Goal: Task Accomplishment & Management: Complete application form

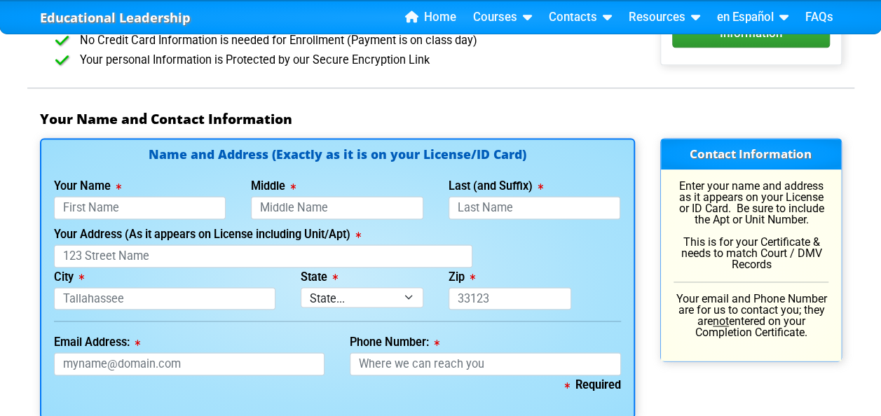
scroll to position [892, 0]
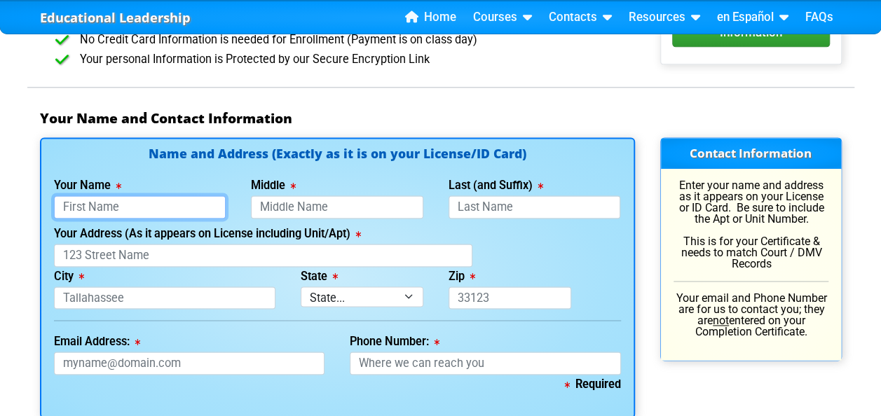
click at [134, 204] on input "Your Name" at bounding box center [140, 207] width 172 height 23
type input "[PERSON_NAME]"
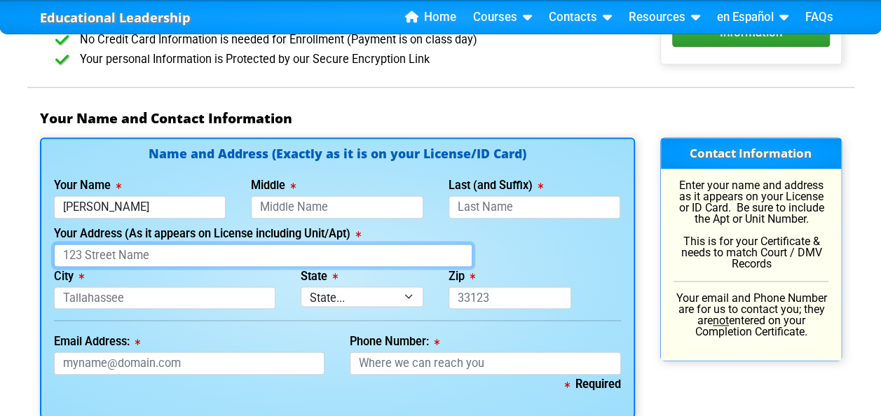
type input "[STREET_ADDRESS]"
type input "[GEOGRAPHIC_DATA], [GEOGRAPHIC_DATA], [GEOGRAPHIC_DATA]"
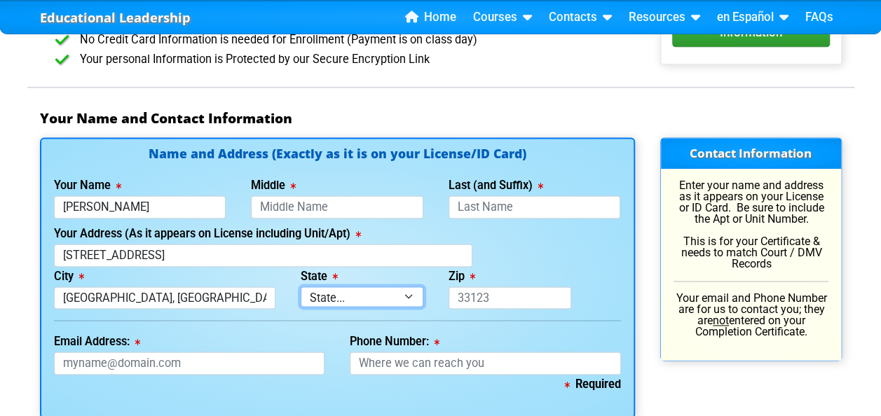
select select "{"fullName":"[US_STATE]","abbreviation":"FL","uniqueId":"1d559909-6cf0-4a4d-848…"
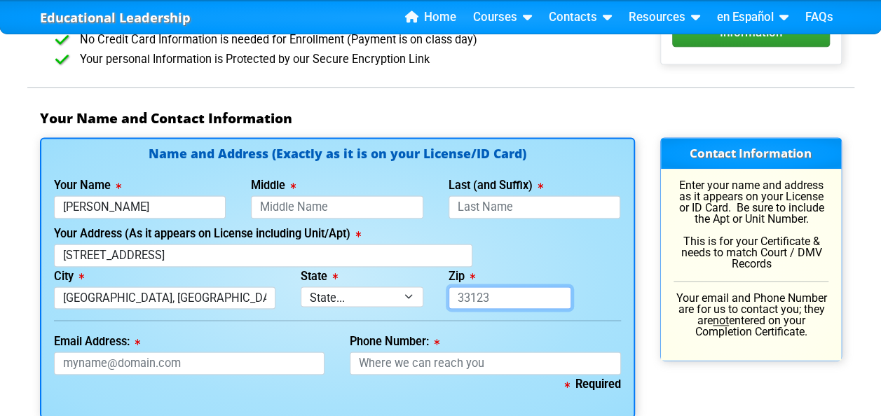
type input "32825"
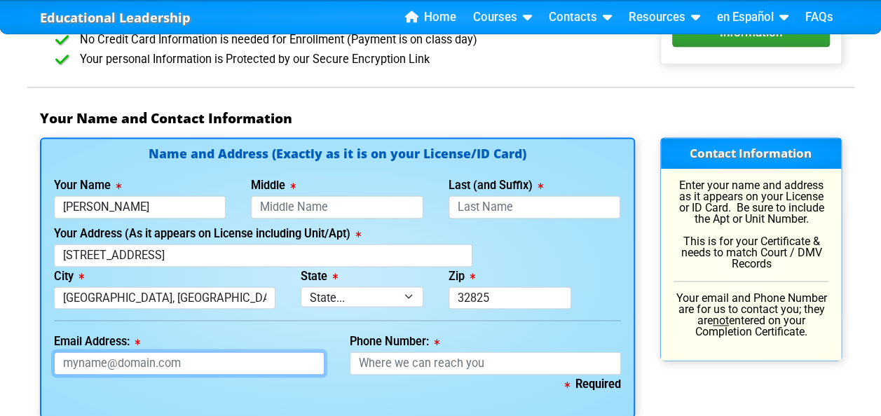
type input "[EMAIL_ADDRESS][DOMAIN_NAME]"
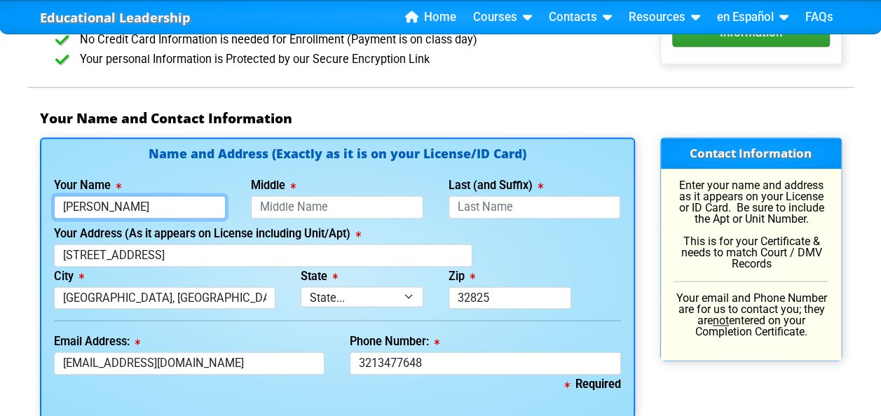
type input "[PHONE_NUMBER]"
drag, startPoint x: 193, startPoint y: 203, endPoint x: 4, endPoint y: 207, distance: 188.6
click at [4, 207] on div "Educational Leadership Home Courses Certified Defensive Driving Courses 4-Hour …" at bounding box center [440, 415] width 881 height 2614
type input "[DEMOGRAPHIC_DATA]"
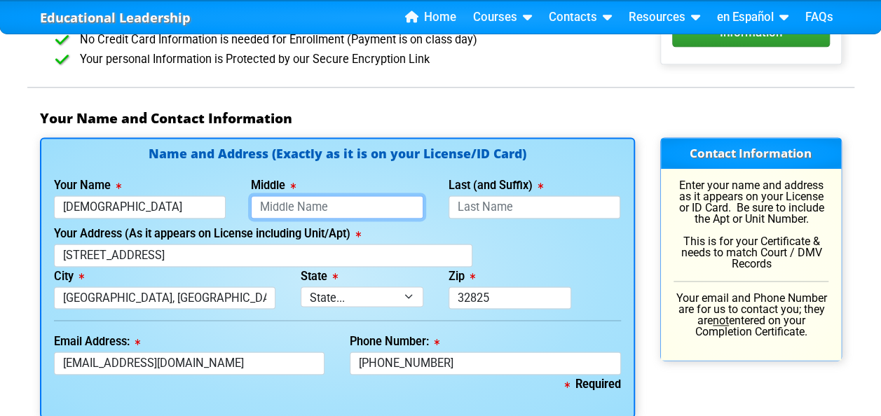
click at [307, 203] on input "Middle" at bounding box center [337, 207] width 172 height 23
type input "S"
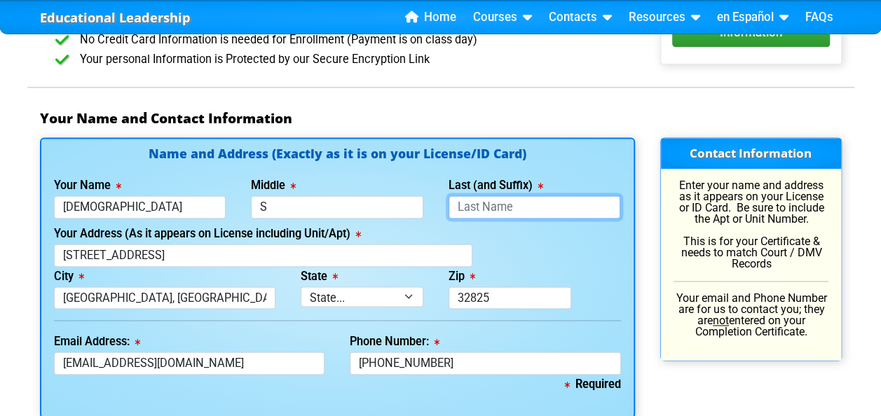
click at [481, 196] on input "Last (and Suffix)" at bounding box center [535, 207] width 172 height 23
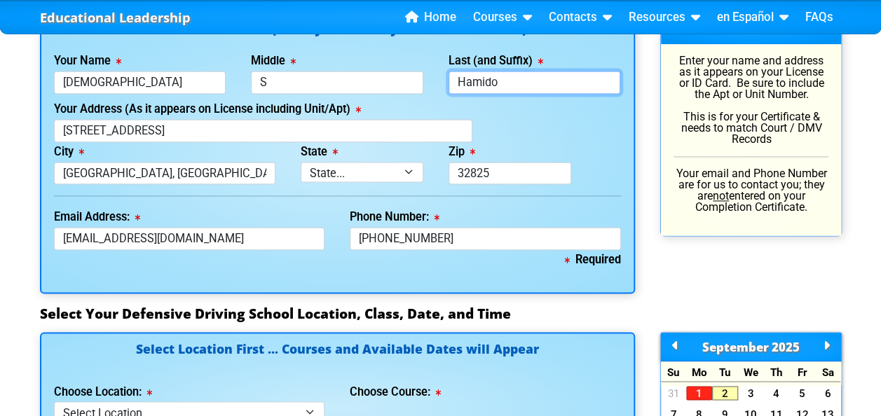
scroll to position [1017, 0]
type input "Hamido"
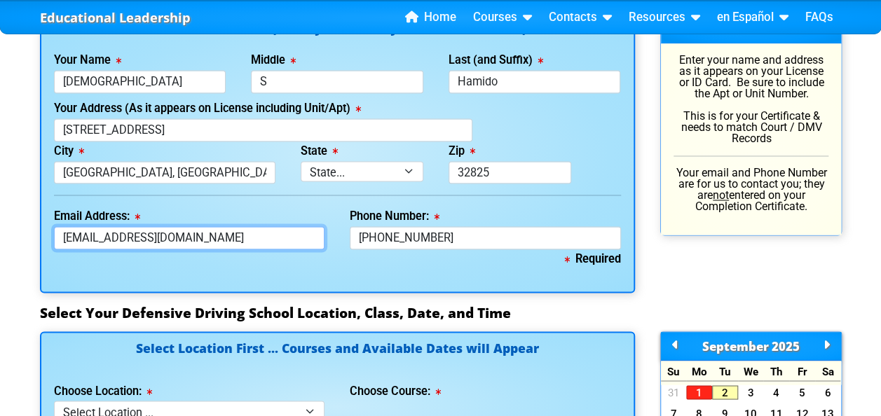
drag, startPoint x: 240, startPoint y: 238, endPoint x: 22, endPoint y: 255, distance: 218.7
click at [22, 255] on div "Educational Leadership Home Courses Certified Defensive Driving Courses 4-Hour …" at bounding box center [440, 290] width 881 height 2614
type input "[EMAIL_ADDRESS][DOMAIN_NAME]"
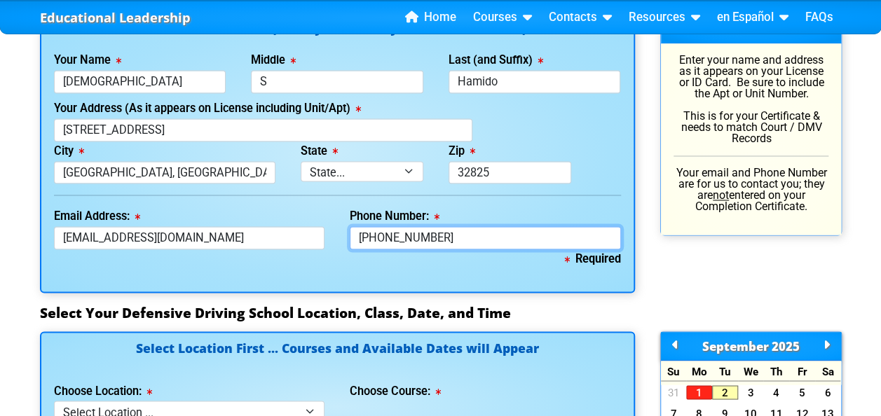
drag, startPoint x: 447, startPoint y: 233, endPoint x: 322, endPoint y: 220, distance: 126.2
click at [322, 220] on div "Email Address: [EMAIL_ADDRESS][DOMAIN_NAME] Phone Number: [PHONE_NUMBER]" at bounding box center [337, 228] width 592 height 43
type input "[PHONE_NUMBER]"
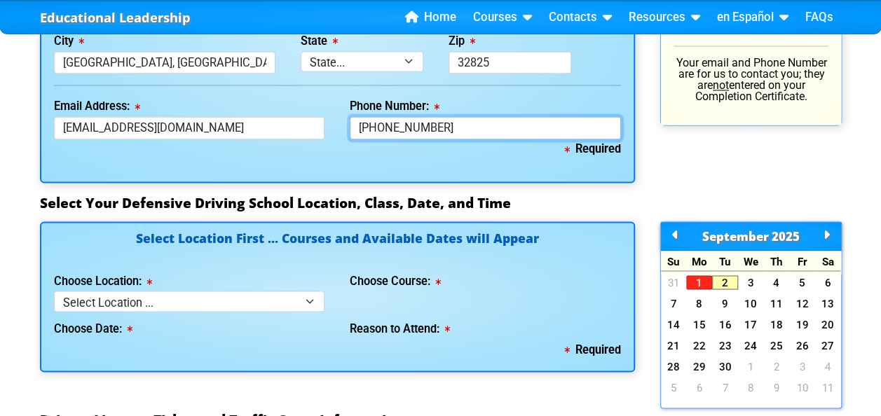
scroll to position [1128, 0]
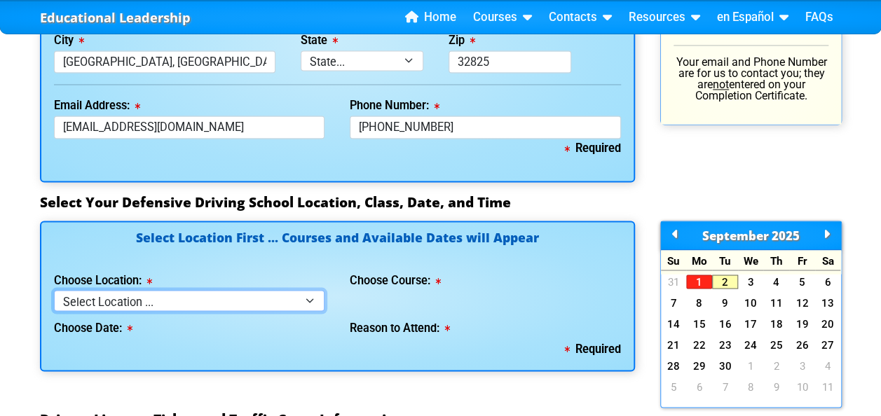
click at [311, 301] on select "Select Location ... Tampa Orlando Kissimmee [GEOGRAPHIC_DATA] - en español [GEO…" at bounding box center [189, 300] width 271 height 20
click at [509, 339] on div "Required" at bounding box center [337, 349] width 567 height 20
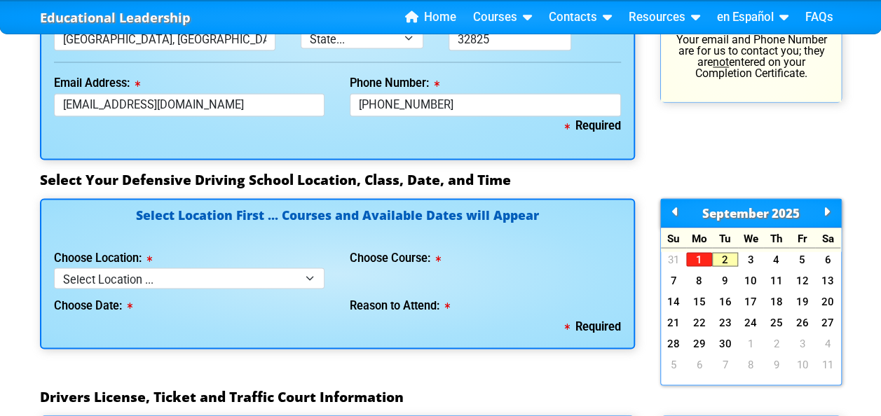
scroll to position [1157, 0]
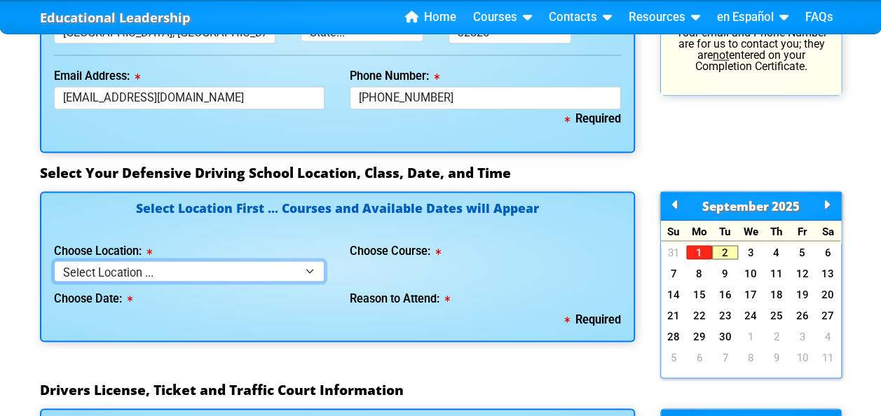
click at [308, 267] on select "Select Location ... Tampa Orlando Kissimmee [GEOGRAPHIC_DATA] - en español [GEO…" at bounding box center [189, 271] width 271 height 20
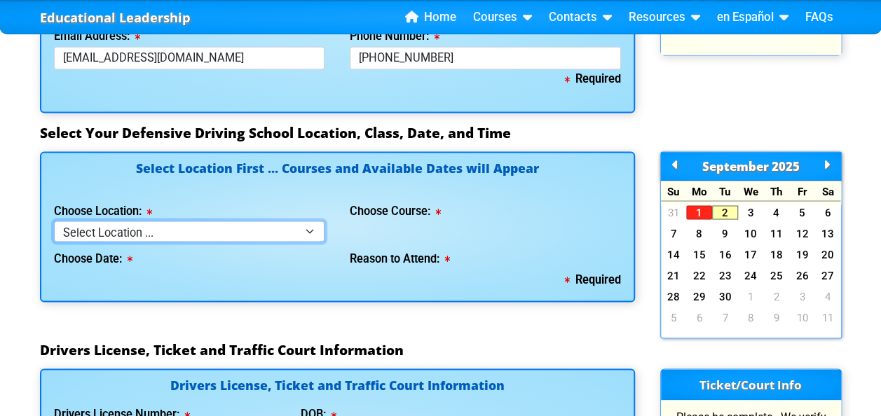
scroll to position [1199, 0]
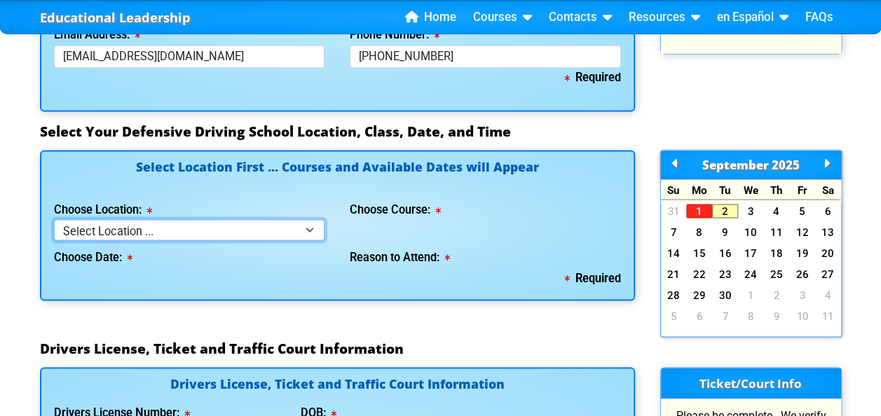
click at [314, 224] on select "Select Location ... Tampa Orlando Kissimmee [GEOGRAPHIC_DATA] - en español [GEO…" at bounding box center [189, 229] width 271 height 20
select select "6"
click at [54, 219] on select "Select Location ... Tampa Orlando Kissimmee [GEOGRAPHIC_DATA] - en español [GEO…" at bounding box center [189, 229] width 271 height 20
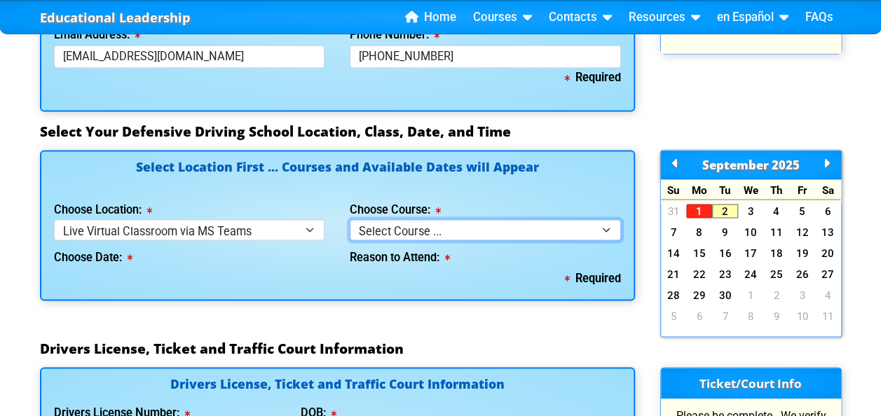
click at [608, 227] on select "Select Course ... 4 Hour Under 25 Class (STOP or Youthful Offender)" at bounding box center [485, 229] width 271 height 20
select select "2"
click at [350, 219] on select "Select Course ... 4 Hour Under 25 Class (STOP or Youthful Offender)" at bounding box center [485, 229] width 271 height 20
select select
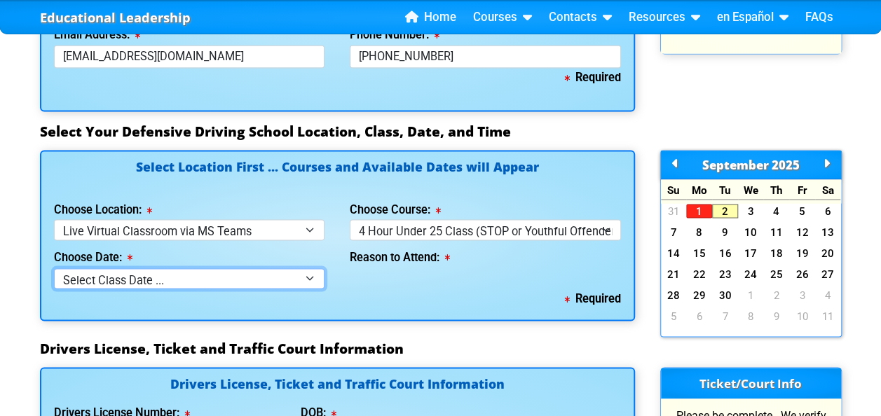
click at [301, 276] on select "Select Class Date ... [DATE] -- ([DATE] from 1:00pm-5:00pm) [DATE] -- ([DATE] f…" at bounding box center [189, 278] width 271 height 20
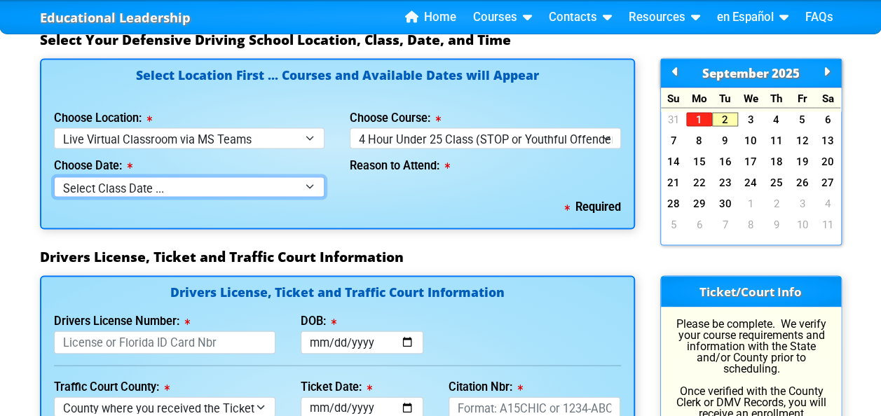
scroll to position [1293, 0]
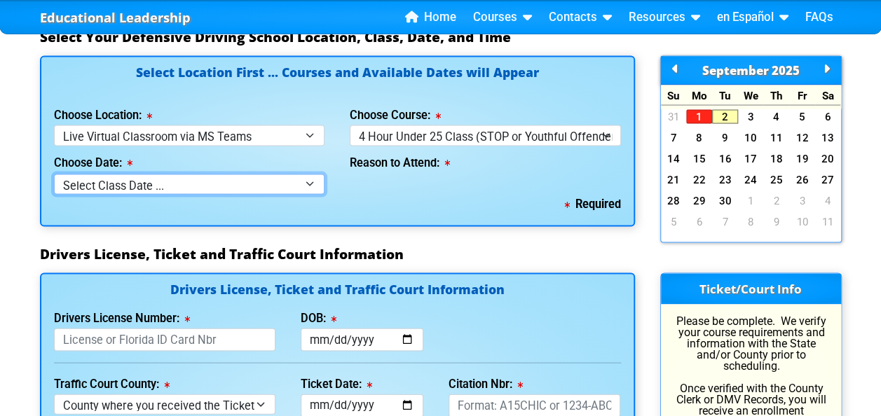
click at [313, 174] on select "Select Class Date ... [DATE] -- ([DATE] from 1:00pm-5:00pm) [DATE] -- ([DATE] f…" at bounding box center [189, 184] width 271 height 20
